Goal: Communication & Community: Answer question/provide support

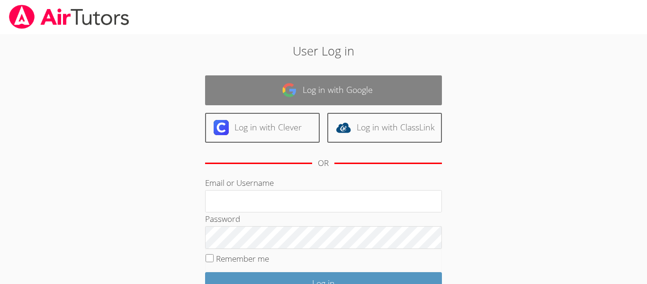
click at [355, 90] on link "Log in with Google" at bounding box center [323, 90] width 237 height 30
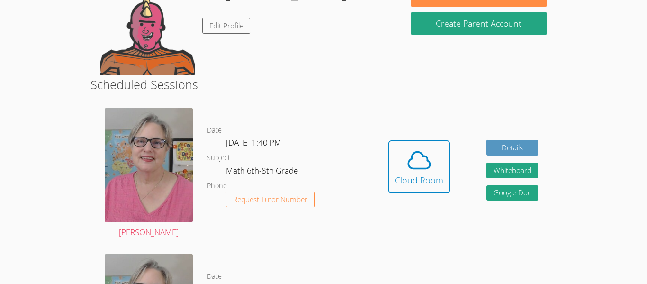
scroll to position [175, 0]
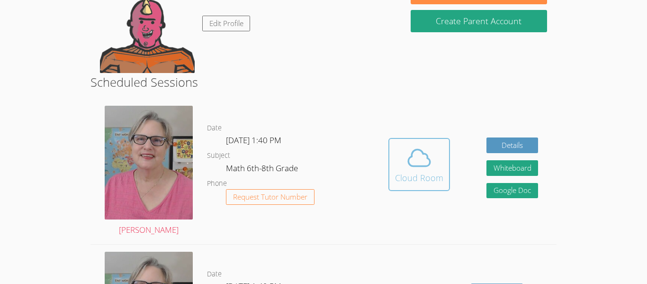
click at [397, 146] on span at bounding box center [419, 157] width 48 height 27
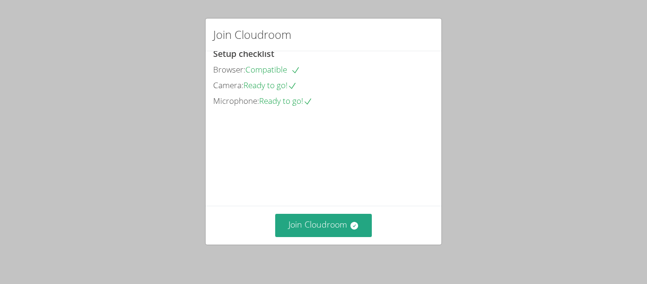
scroll to position [65, 0]
click at [303, 225] on button "Join Cloudroom" at bounding box center [323, 224] width 97 height 23
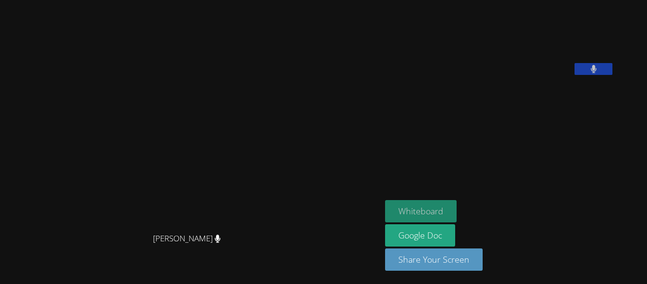
click at [450, 210] on button "Whiteboard" at bounding box center [420, 211] width 71 height 22
